Goal: Information Seeking & Learning: Check status

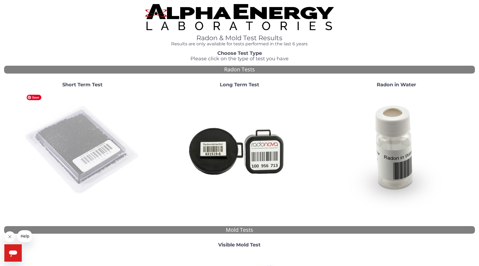
click at [98, 158] on img at bounding box center [82, 150] width 117 height 117
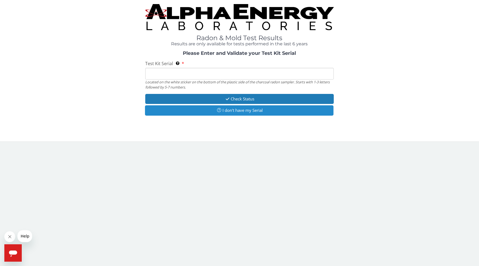
click at [228, 112] on button "I don't have my Serial" at bounding box center [239, 110] width 188 height 10
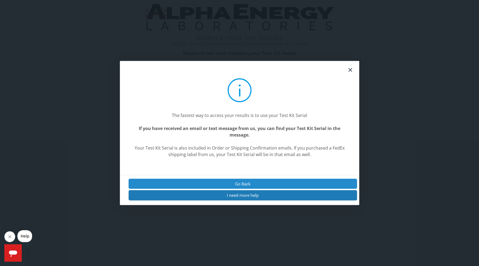
click at [250, 179] on button "Go Back" at bounding box center [242, 184] width 229 height 10
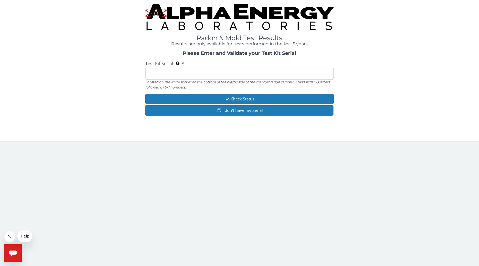
click at [163, 70] on input "Test Kit Serial Located on the white sticker on the bottom of the plastic side …" at bounding box center [239, 74] width 188 height 12
paste input "FE458870"
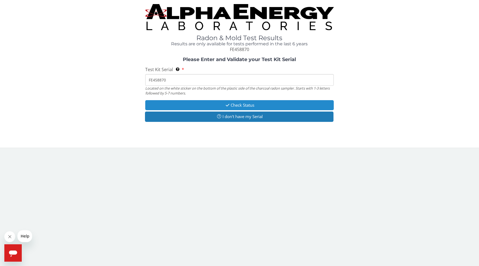
type input "FE458870"
click at [248, 106] on button "Check Status" at bounding box center [239, 105] width 188 height 10
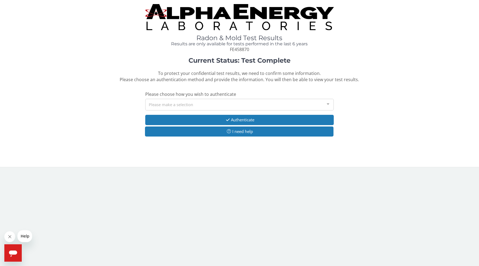
click at [248, 106] on div "Please make a selection" at bounding box center [239, 105] width 188 height 12
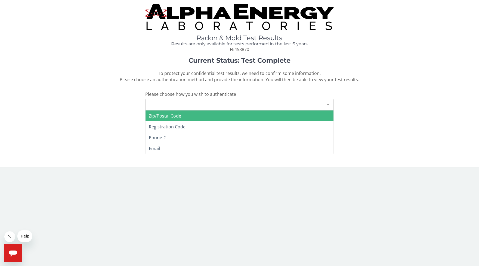
click at [248, 118] on span "Zip/Postal Code" at bounding box center [239, 116] width 188 height 11
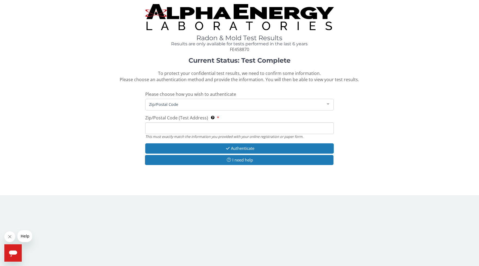
click at [248, 128] on input "Zip/Postal Code (Test Address) This must exactly match the information you prov…" at bounding box center [239, 129] width 188 height 12
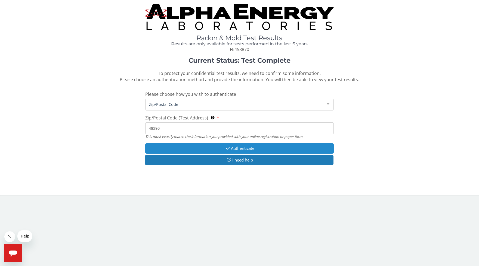
type input "48390"
click at [249, 149] on button "Authenticate" at bounding box center [239, 149] width 188 height 10
